Goal: Information Seeking & Learning: Understand process/instructions

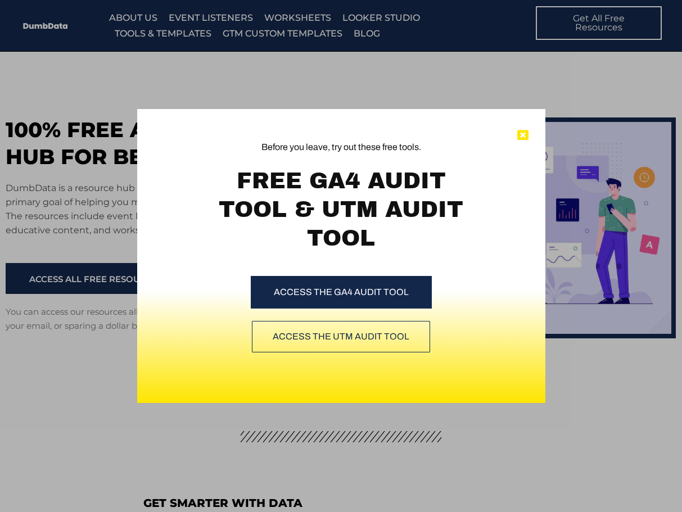
click at [525, 133] on icon at bounding box center [522, 135] width 11 height 11
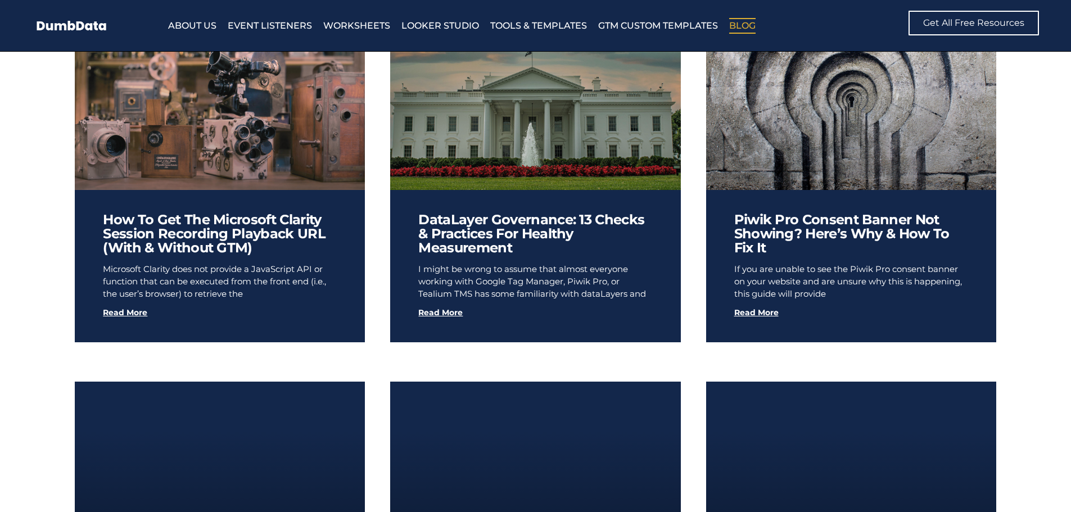
scroll to position [1799, 0]
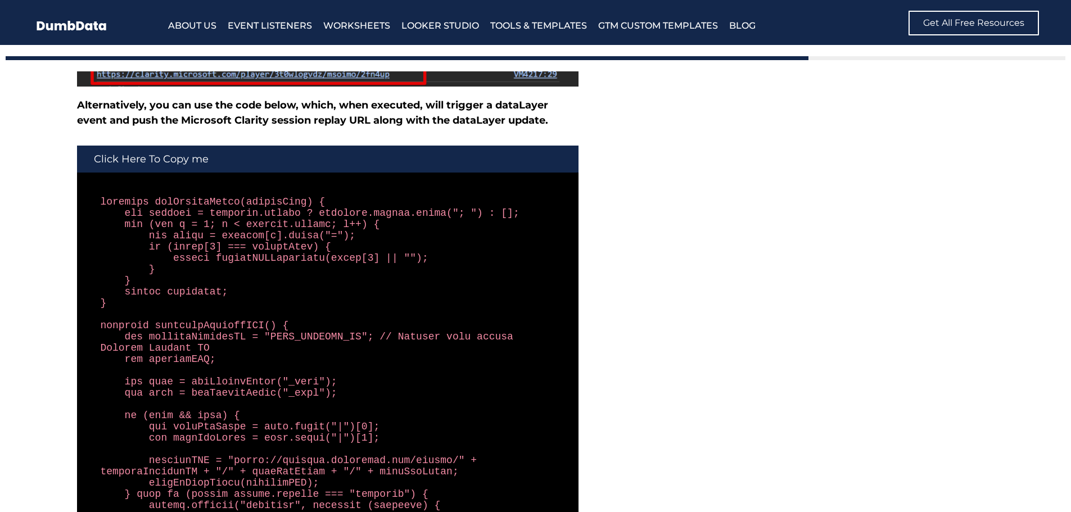
scroll to position [4722, 0]
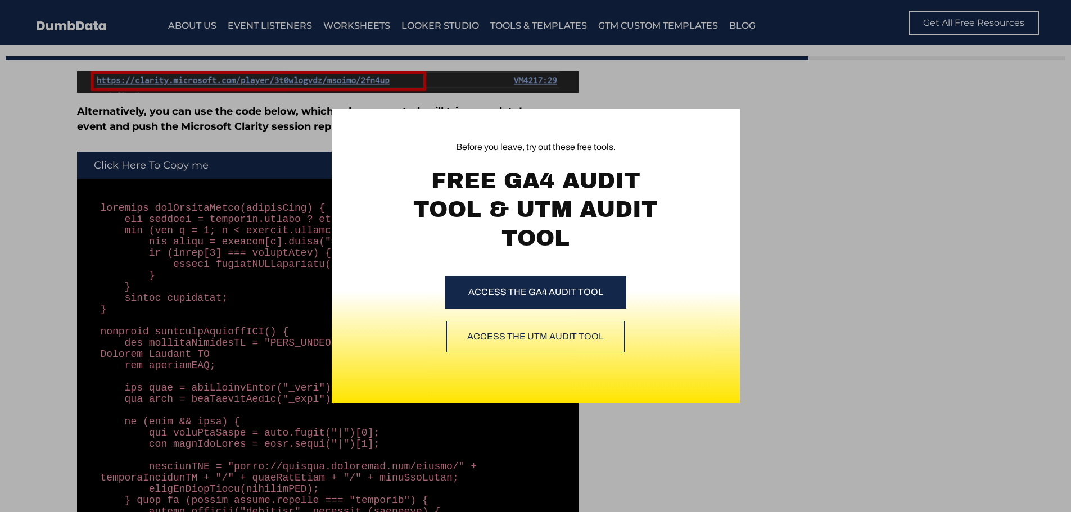
click at [857, 279] on div "Before you leave, try out these free tools. FREE GA4 AUDIT TOOL & UTM AUDIT TOO…" at bounding box center [535, 256] width 1071 height 512
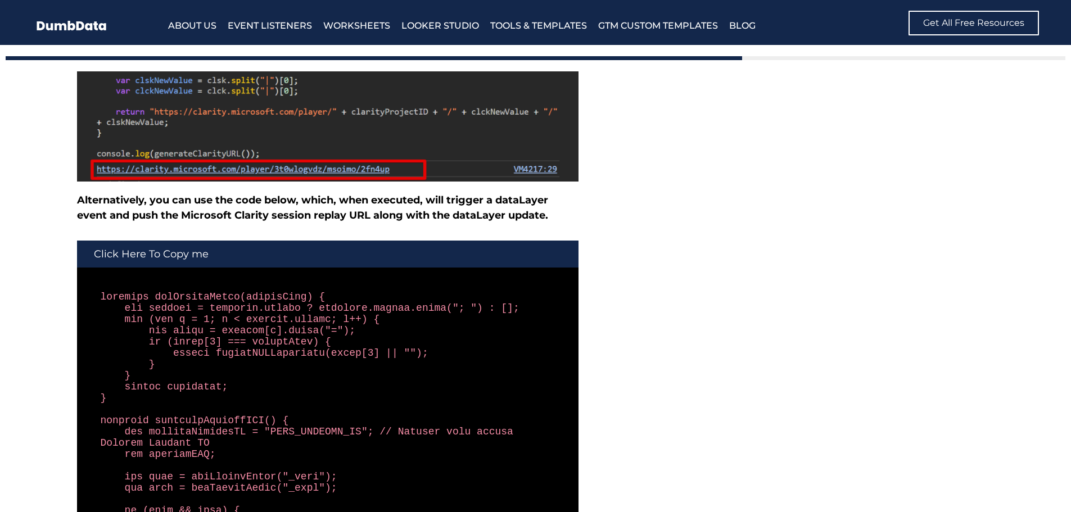
scroll to position [4666, 0]
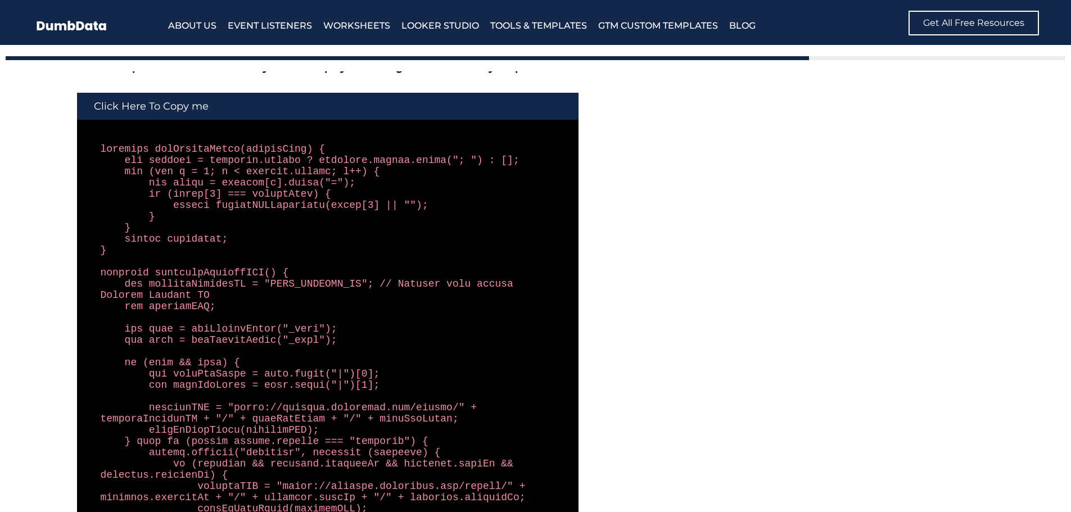
scroll to position [4722, 0]
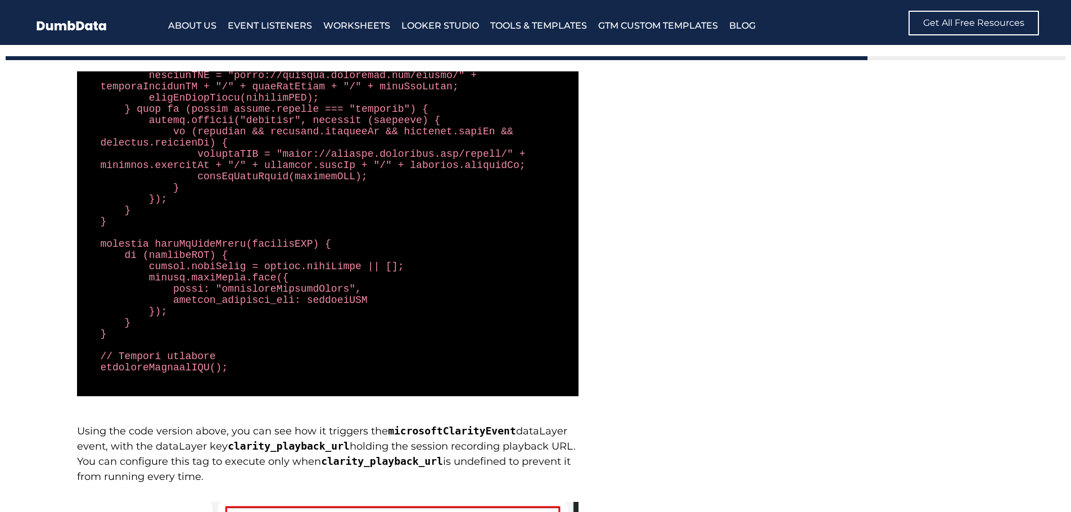
scroll to position [5228, 0]
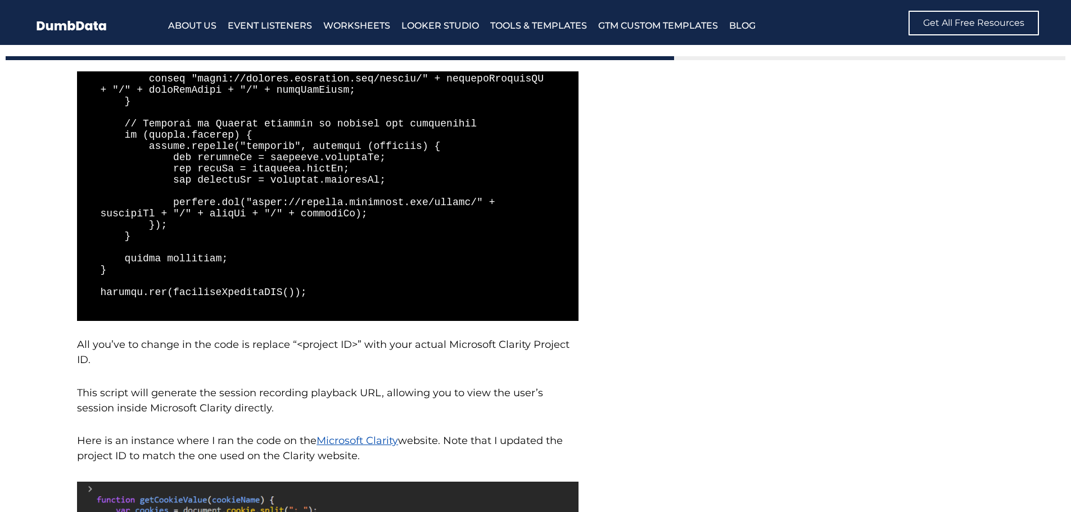
scroll to position [4047, 0]
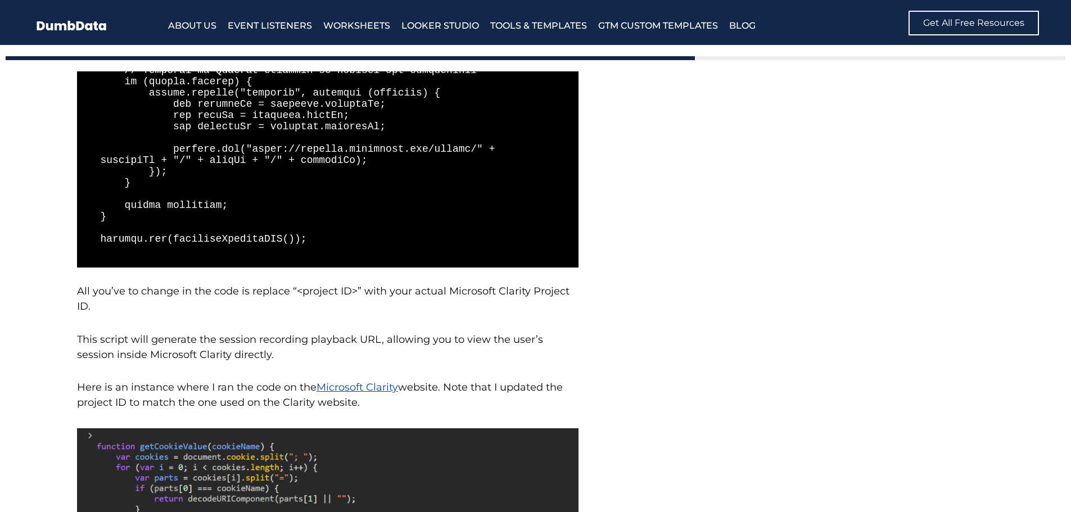
click at [174, 237] on code at bounding box center [327, 8] width 455 height 472
click at [174, 238] on code at bounding box center [327, 8] width 455 height 472
click at [175, 238] on code at bounding box center [327, 8] width 455 height 472
copy div "console.log(generateClarityURL());"
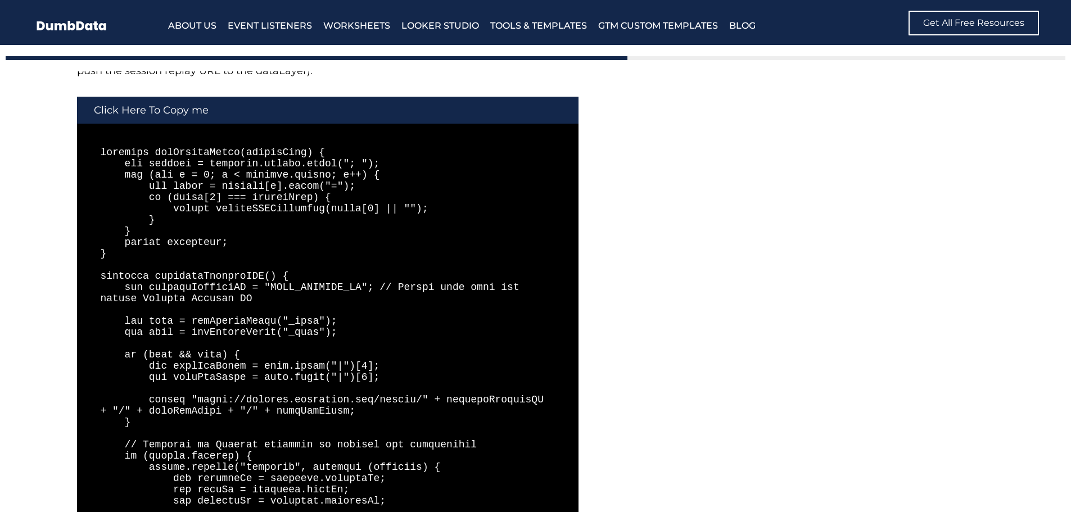
scroll to position [3485, 0]
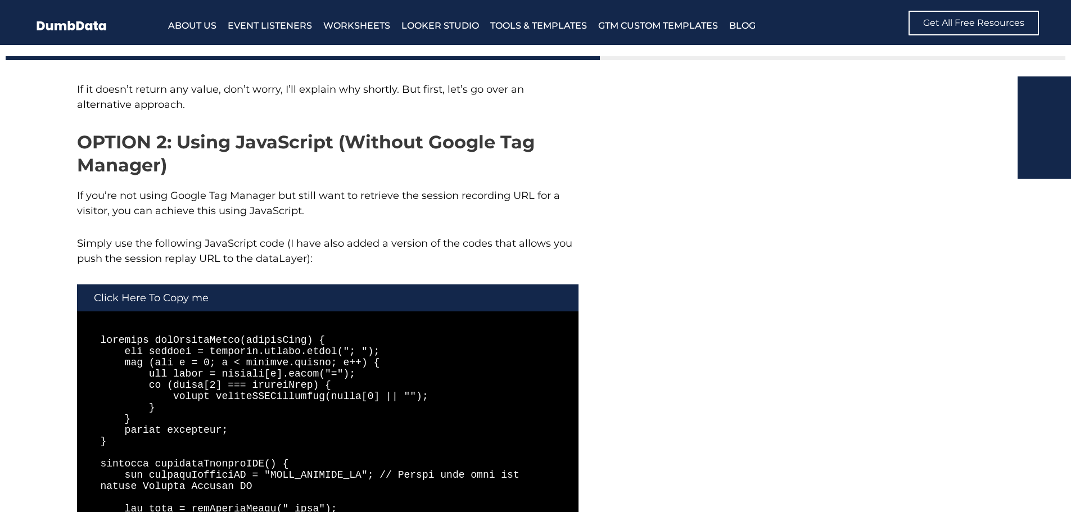
click at [171, 295] on div "Click Here To Copy me" at bounding box center [327, 297] width 501 height 27
click at [227, 296] on div "Click Here To Copy me" at bounding box center [327, 297] width 501 height 27
click at [160, 296] on div "Click Here To Copy me" at bounding box center [327, 297] width 501 height 27
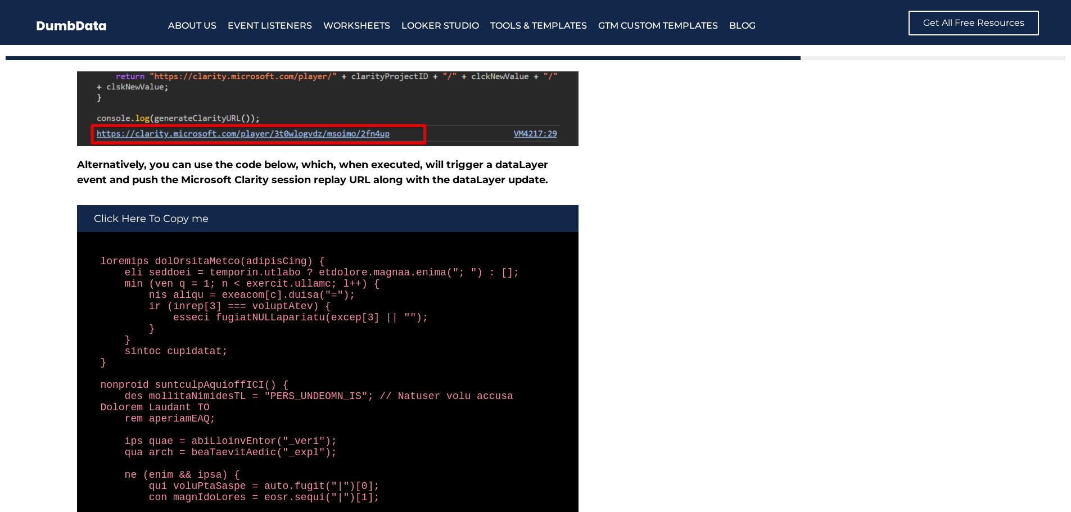
scroll to position [4666, 0]
